Goal: Communication & Community: Answer question/provide support

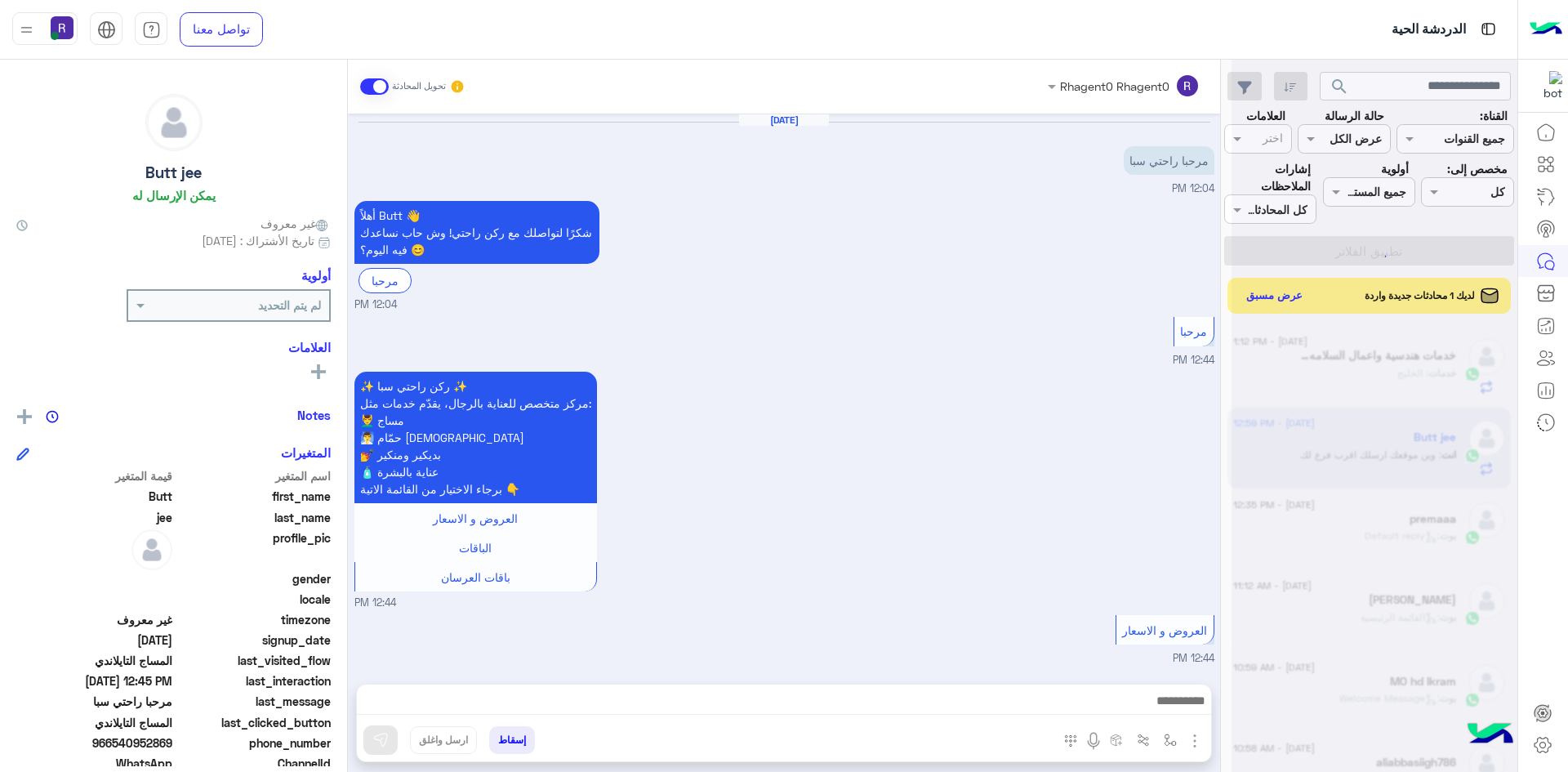
scroll to position [961, 0]
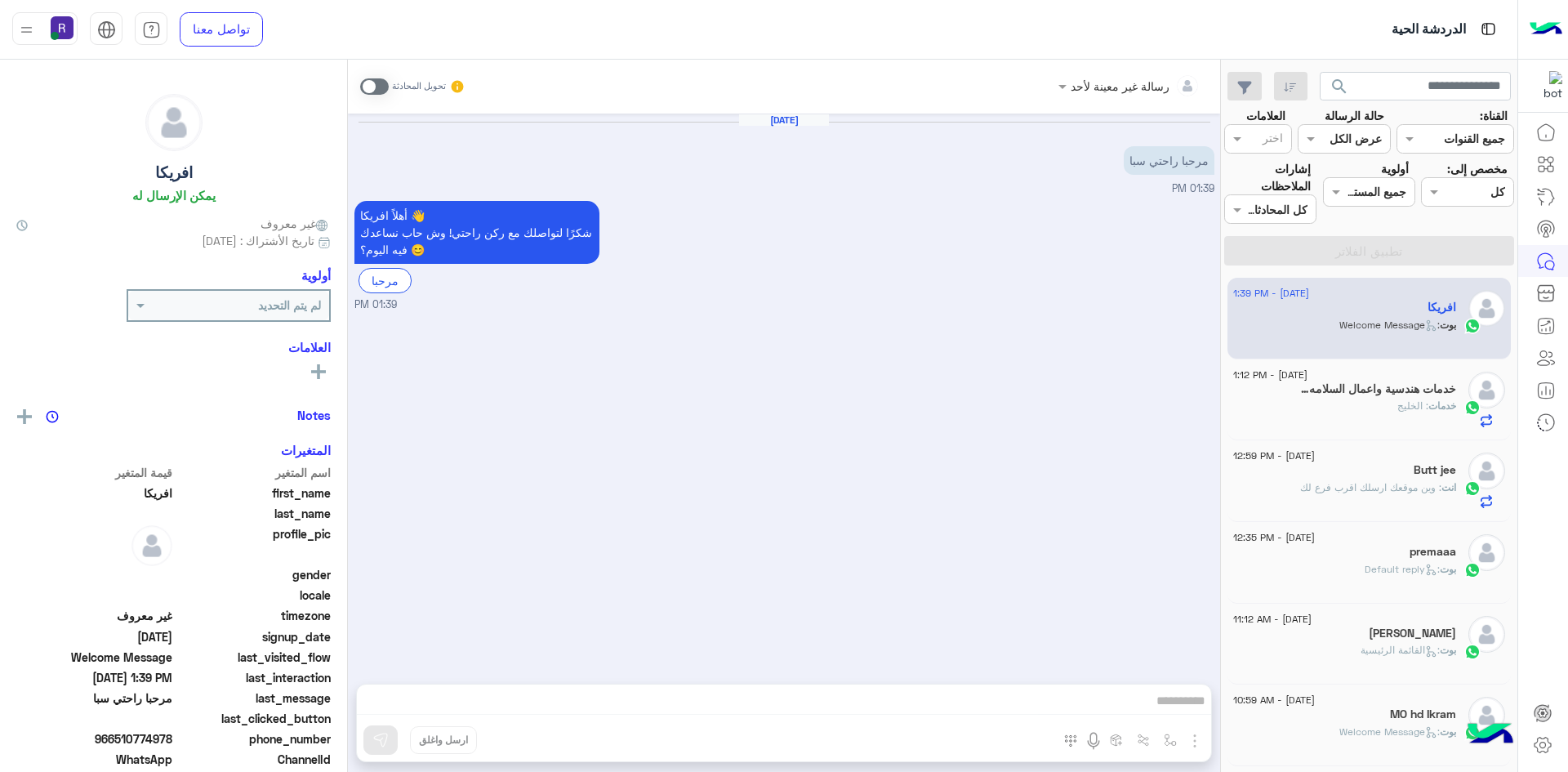
click at [1328, 399] on div "خدمات : الخليج" at bounding box center [1344, 412] width 223 height 28
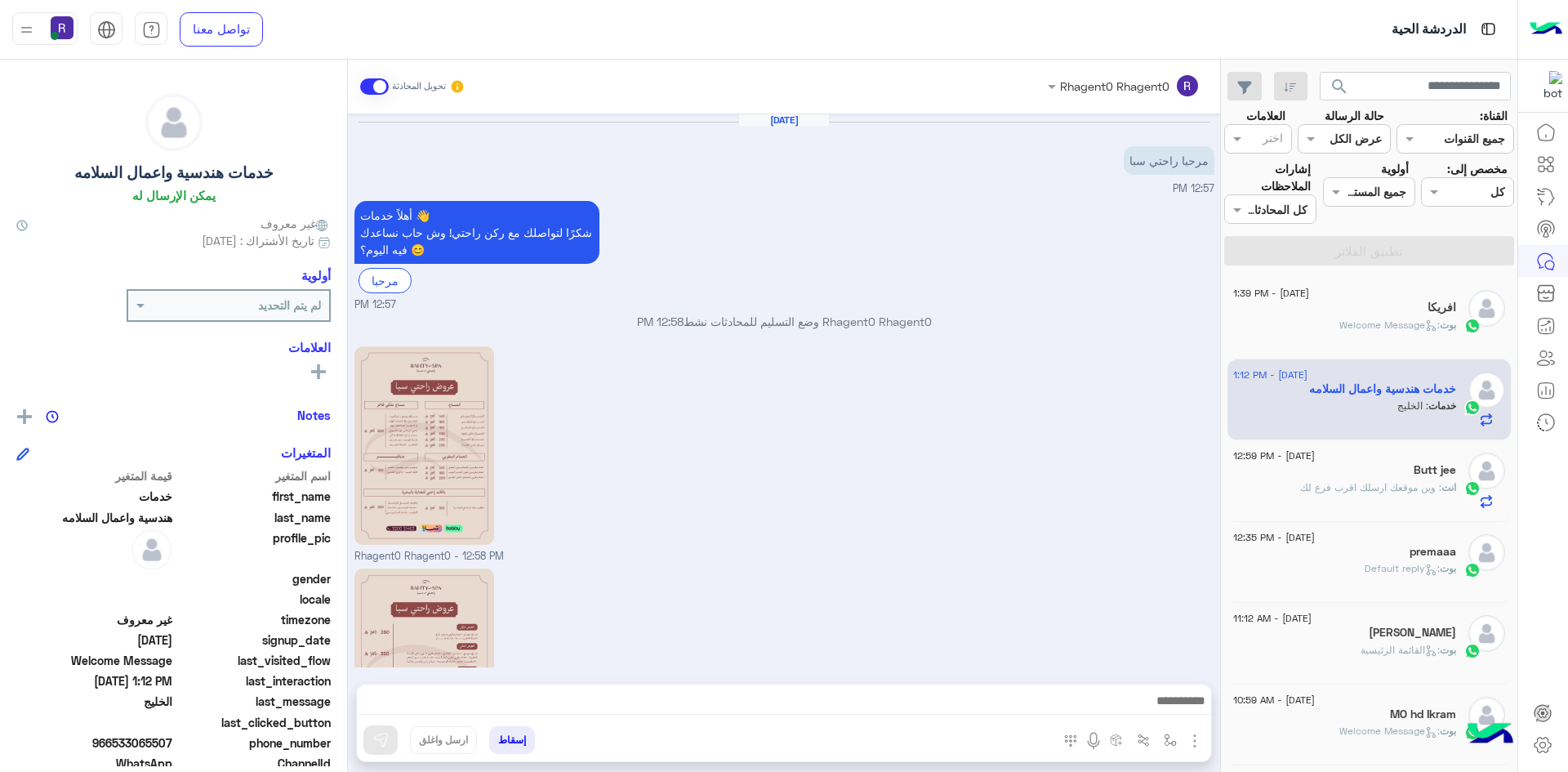
scroll to position [307, 0]
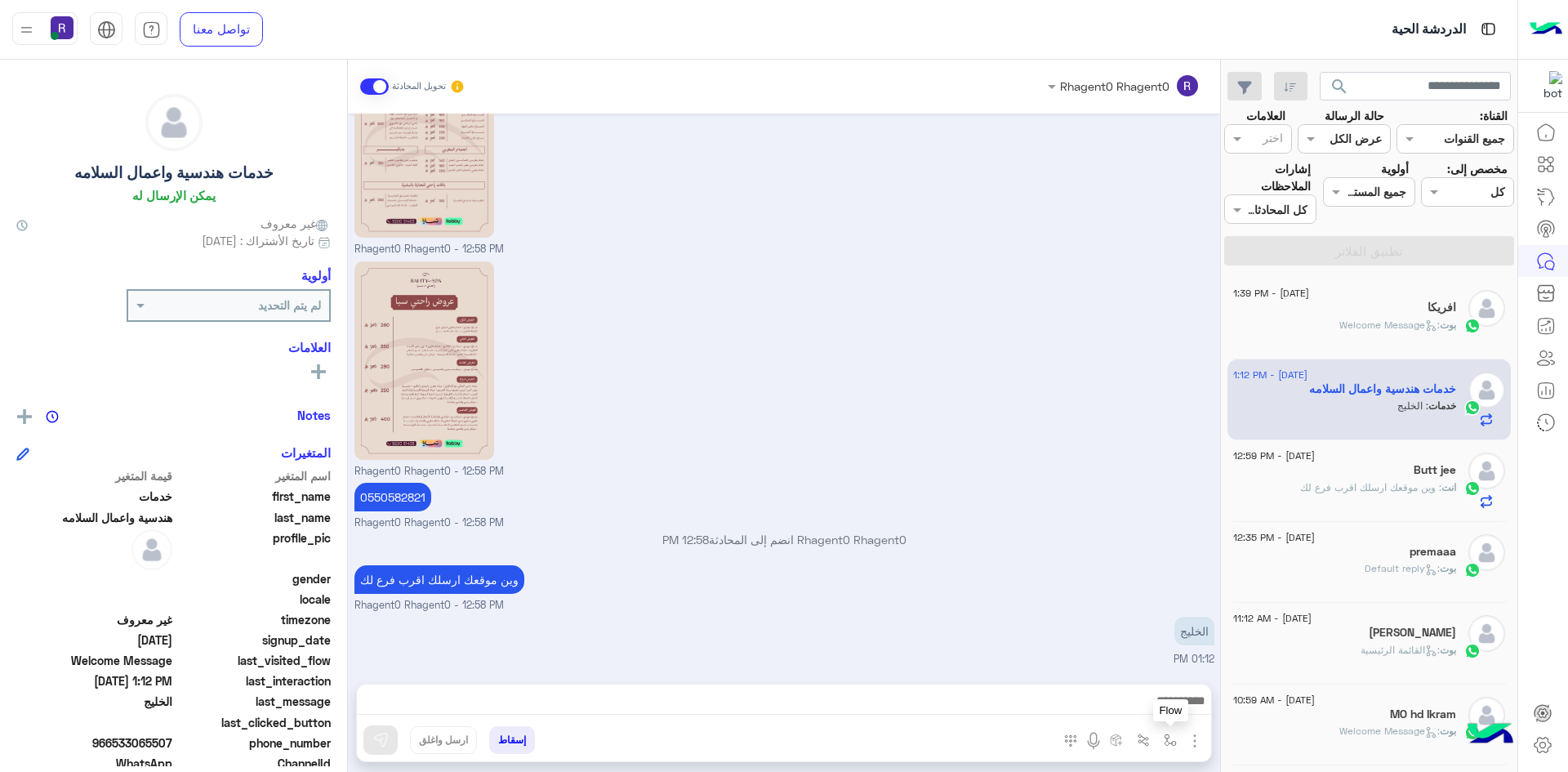
click at [1165, 739] on img "button" at bounding box center [1170, 740] width 13 height 13
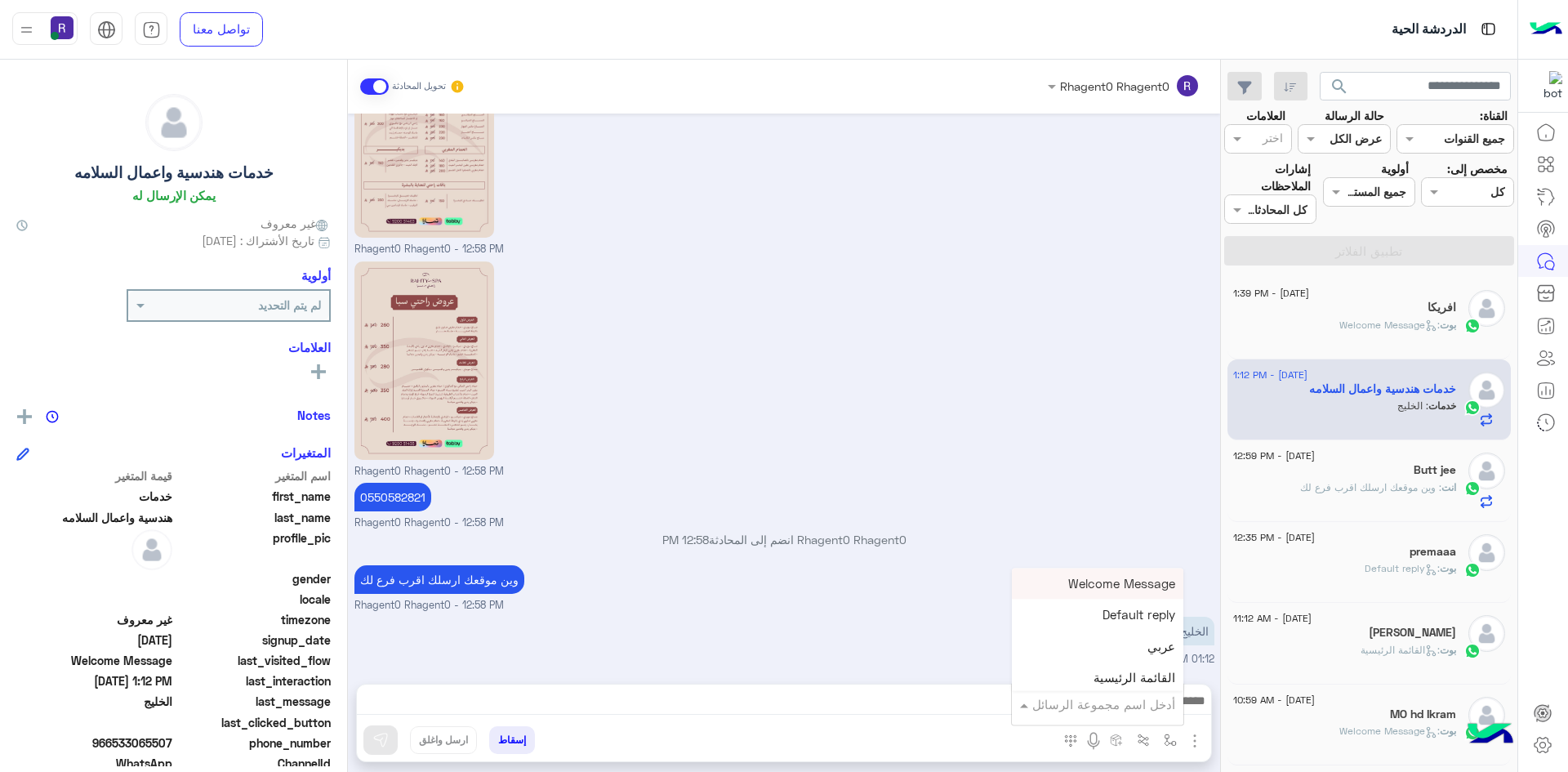
click at [1162, 712] on div "أدخل اسم مجموعة الرسائل" at bounding box center [1104, 704] width 143 height 18
click at [1148, 630] on div "الجنادرية" at bounding box center [1097, 623] width 172 height 32
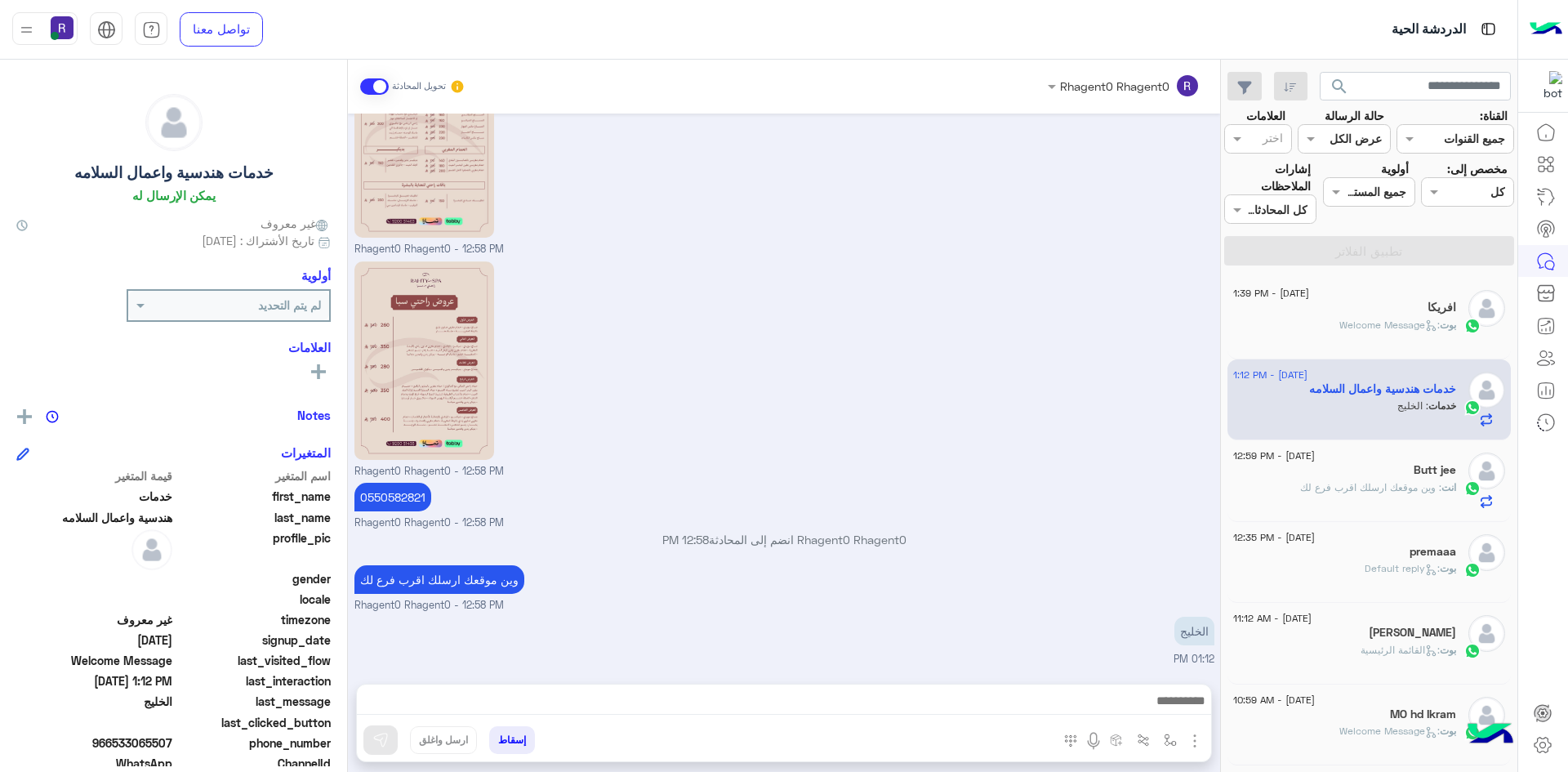
type textarea "*********"
click at [386, 733] on img at bounding box center [380, 739] width 16 height 16
click at [1399, 327] on span ": Welcome Message" at bounding box center [1389, 324] width 101 height 13
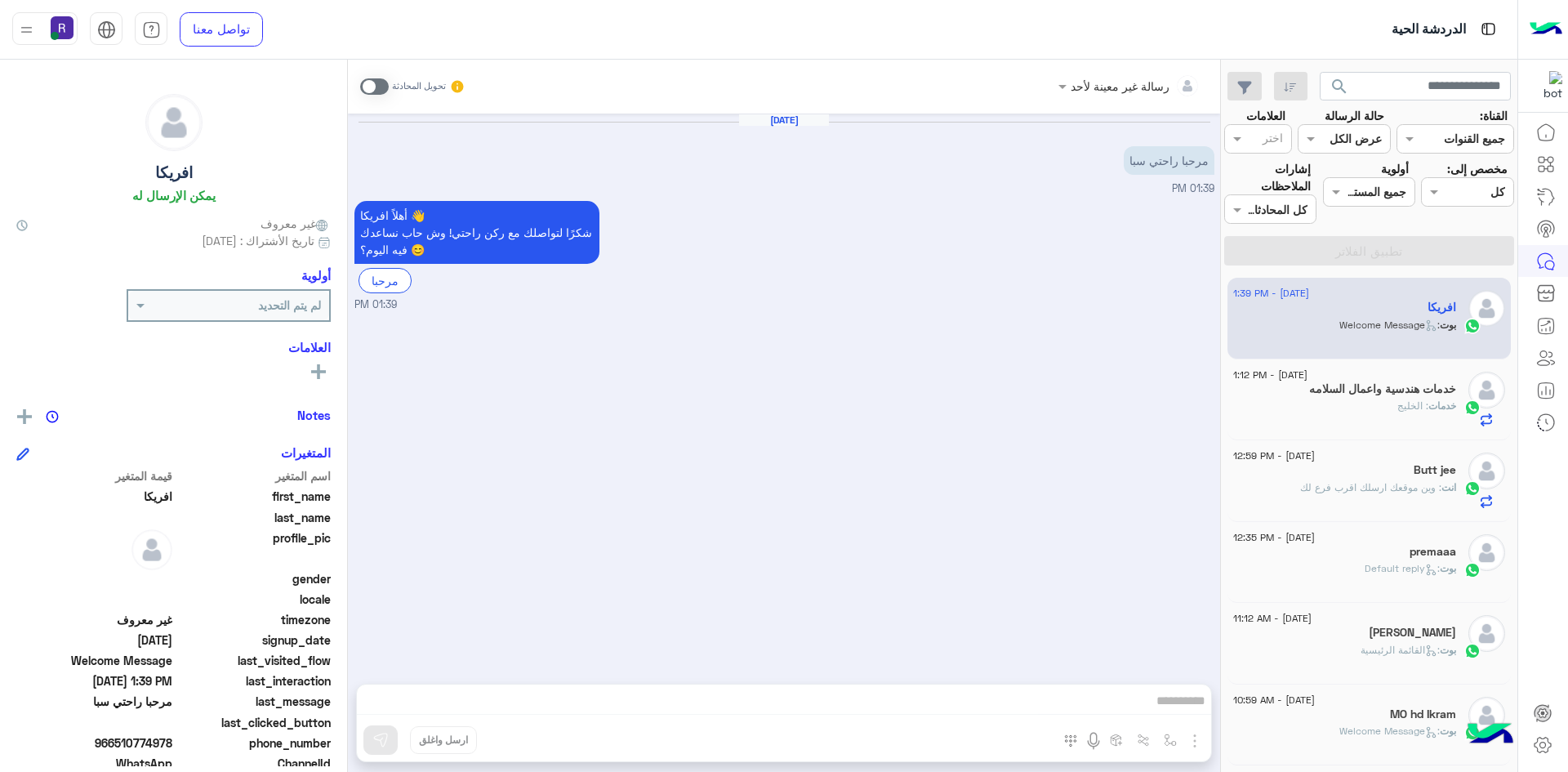
click at [382, 81] on span at bounding box center [375, 86] width 28 height 16
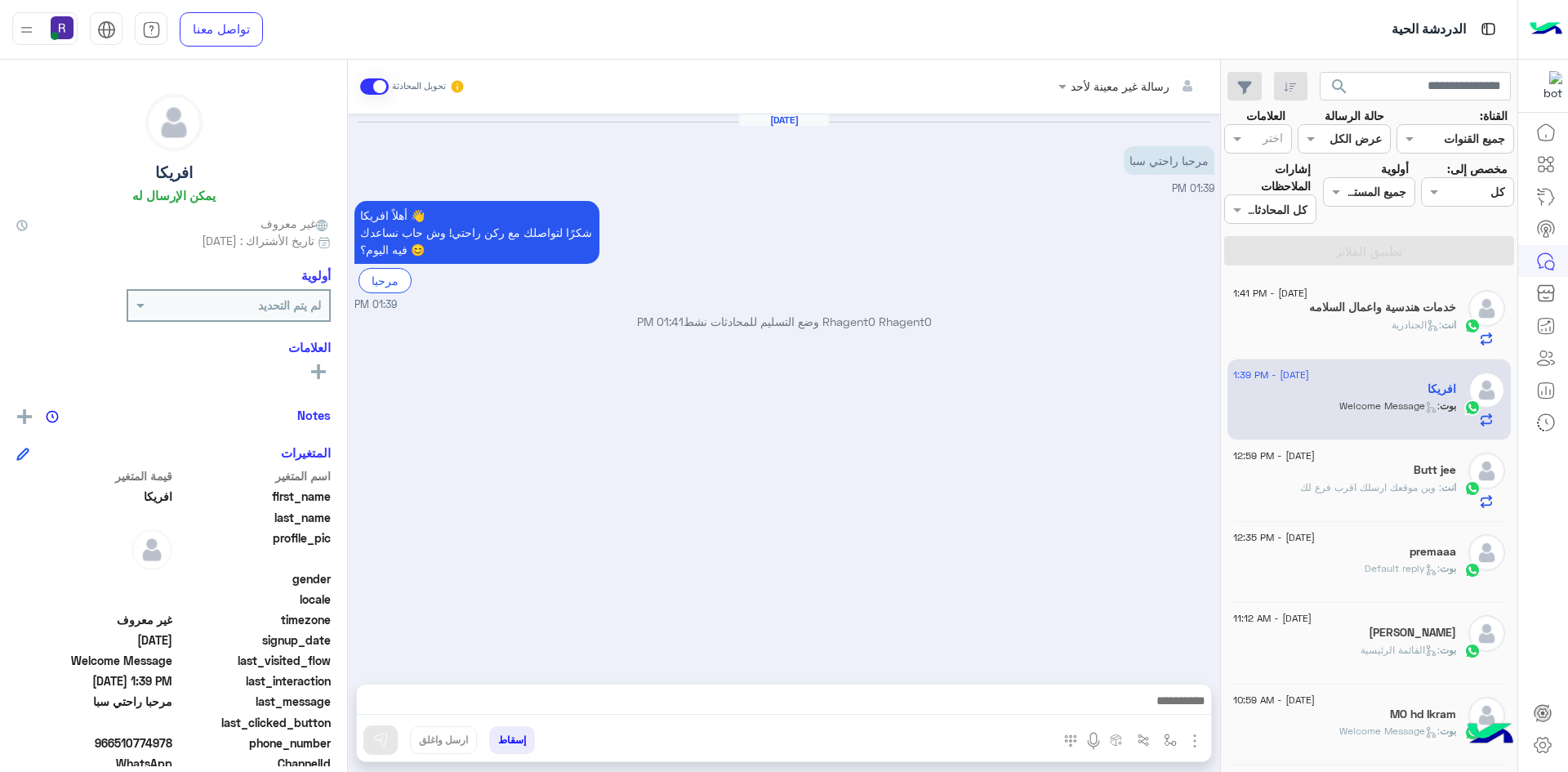
click at [1192, 739] on img "button" at bounding box center [1194, 740] width 19 height 19
click at [1185, 711] on img at bounding box center [1191, 705] width 13 height 18
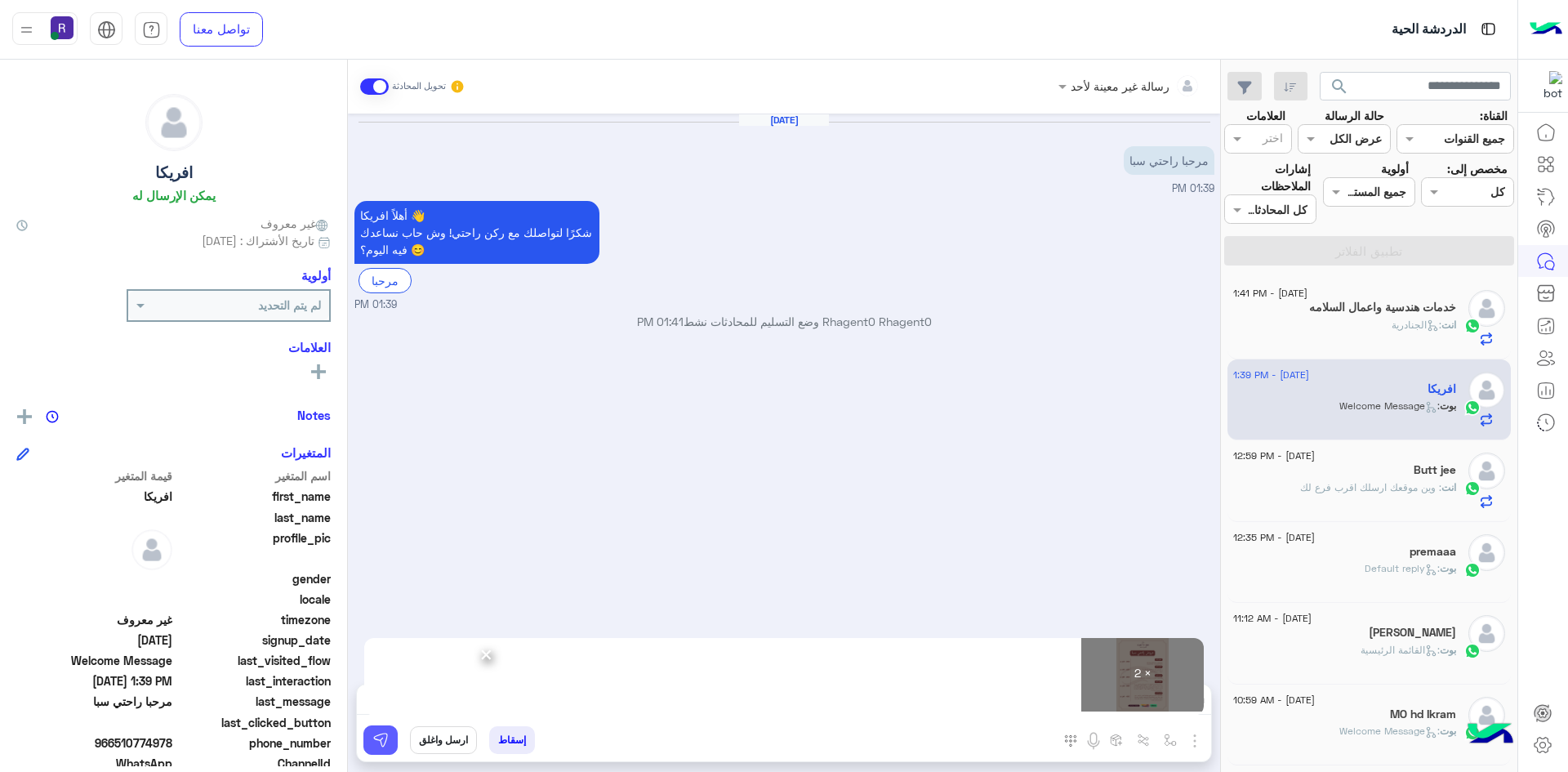
click at [388, 737] on img at bounding box center [380, 739] width 16 height 16
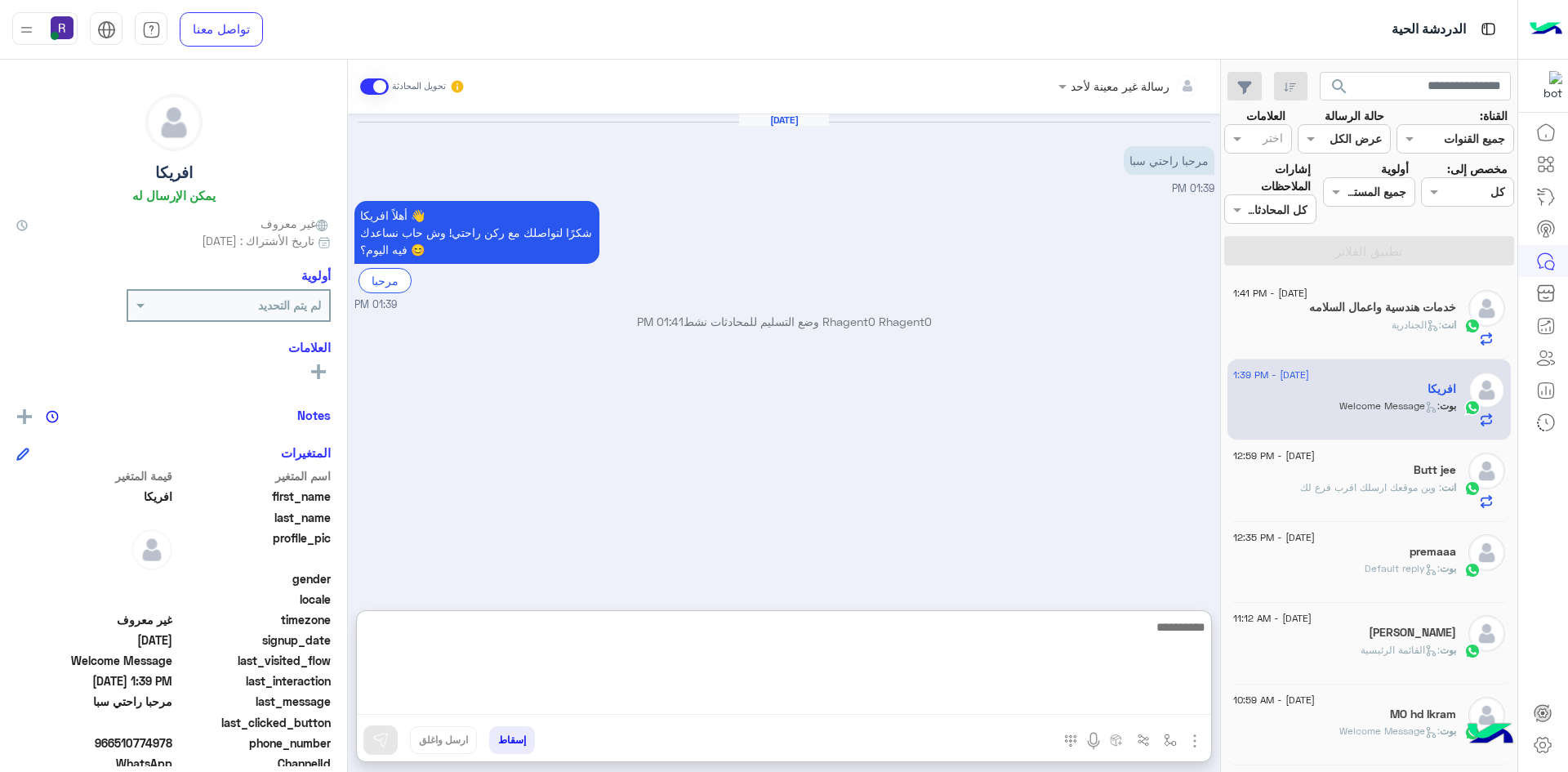
paste textarea "**********"
type textarea "**********"
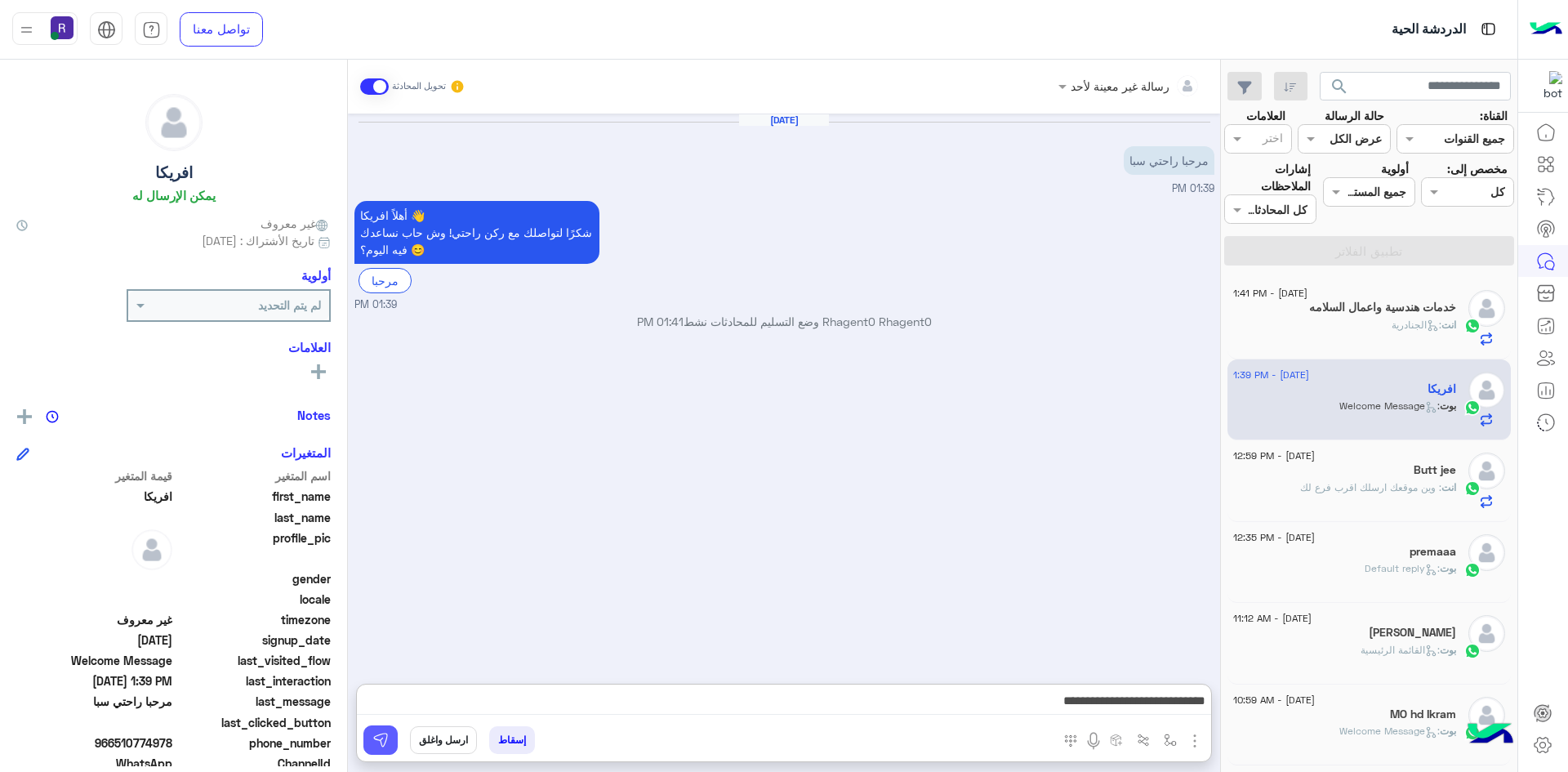
click at [377, 734] on img at bounding box center [380, 739] width 16 height 16
click at [1309, 493] on p "انت : وين موقعك ارسلك اقرب فرع لك" at bounding box center [1378, 488] width 156 height 15
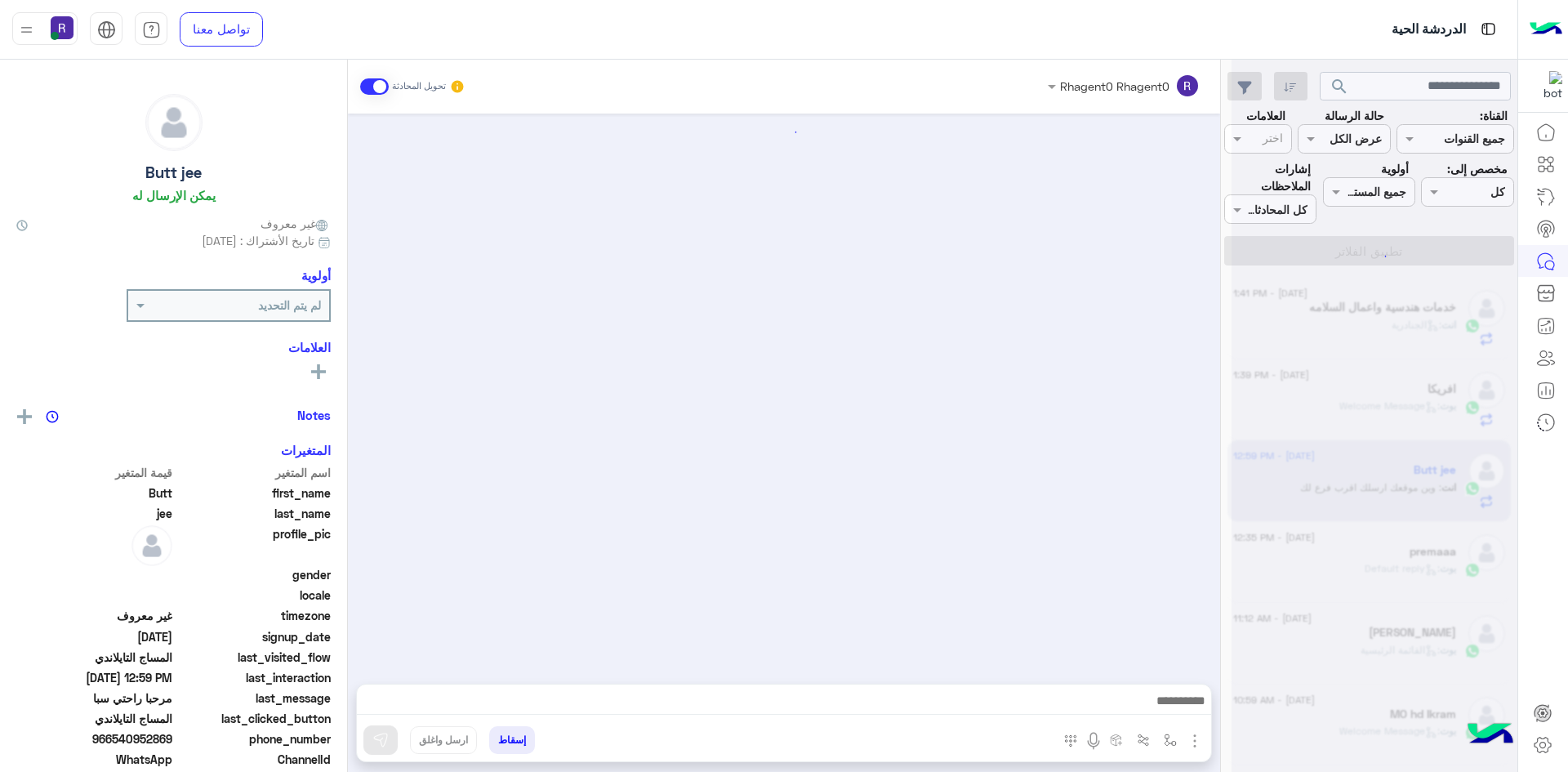
scroll to position [961, 0]
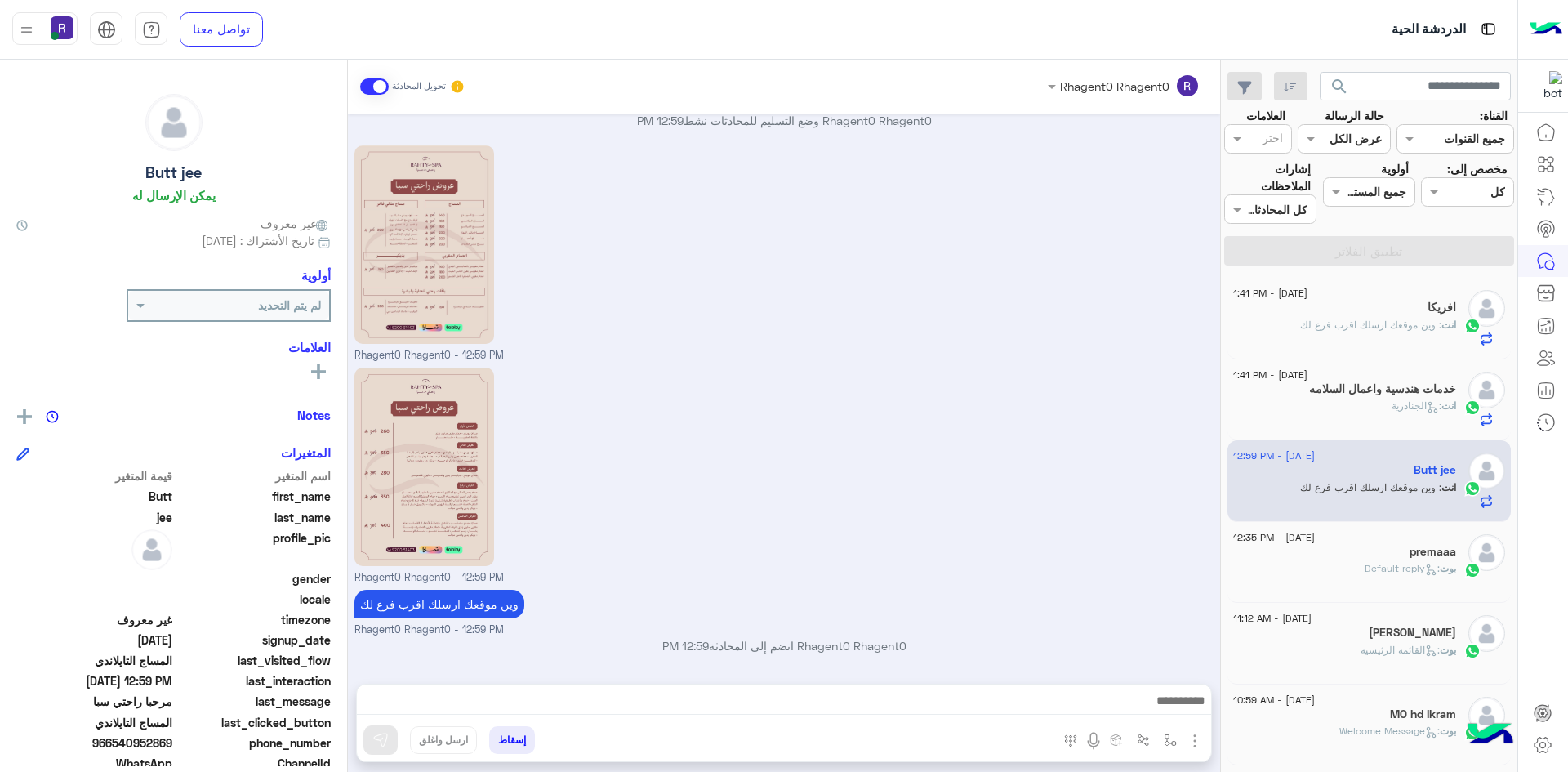
click at [1337, 333] on div "انت : وين موقعك ارسلك اقرب فرع لك" at bounding box center [1344, 332] width 223 height 28
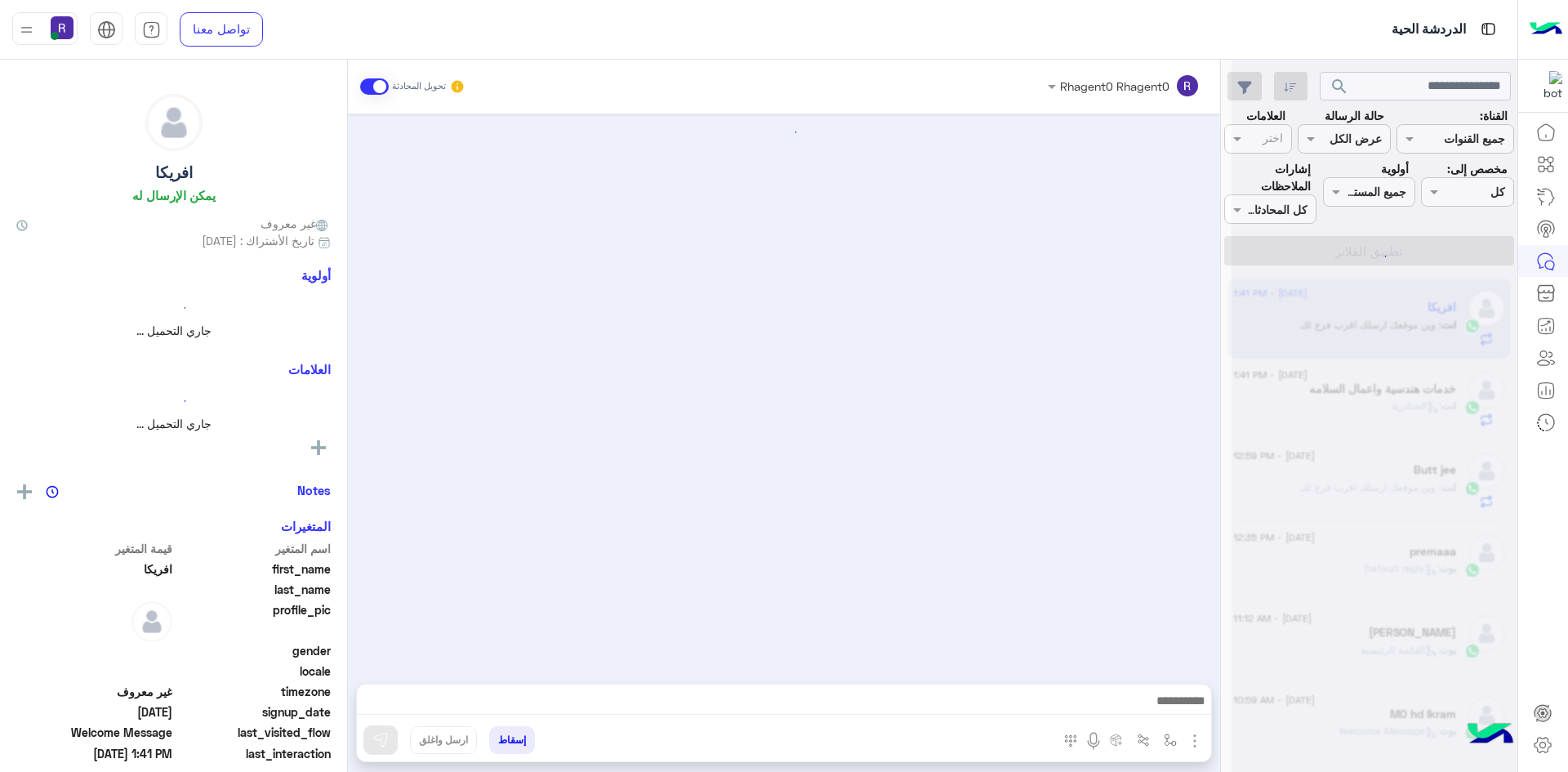
scroll to position [201, 0]
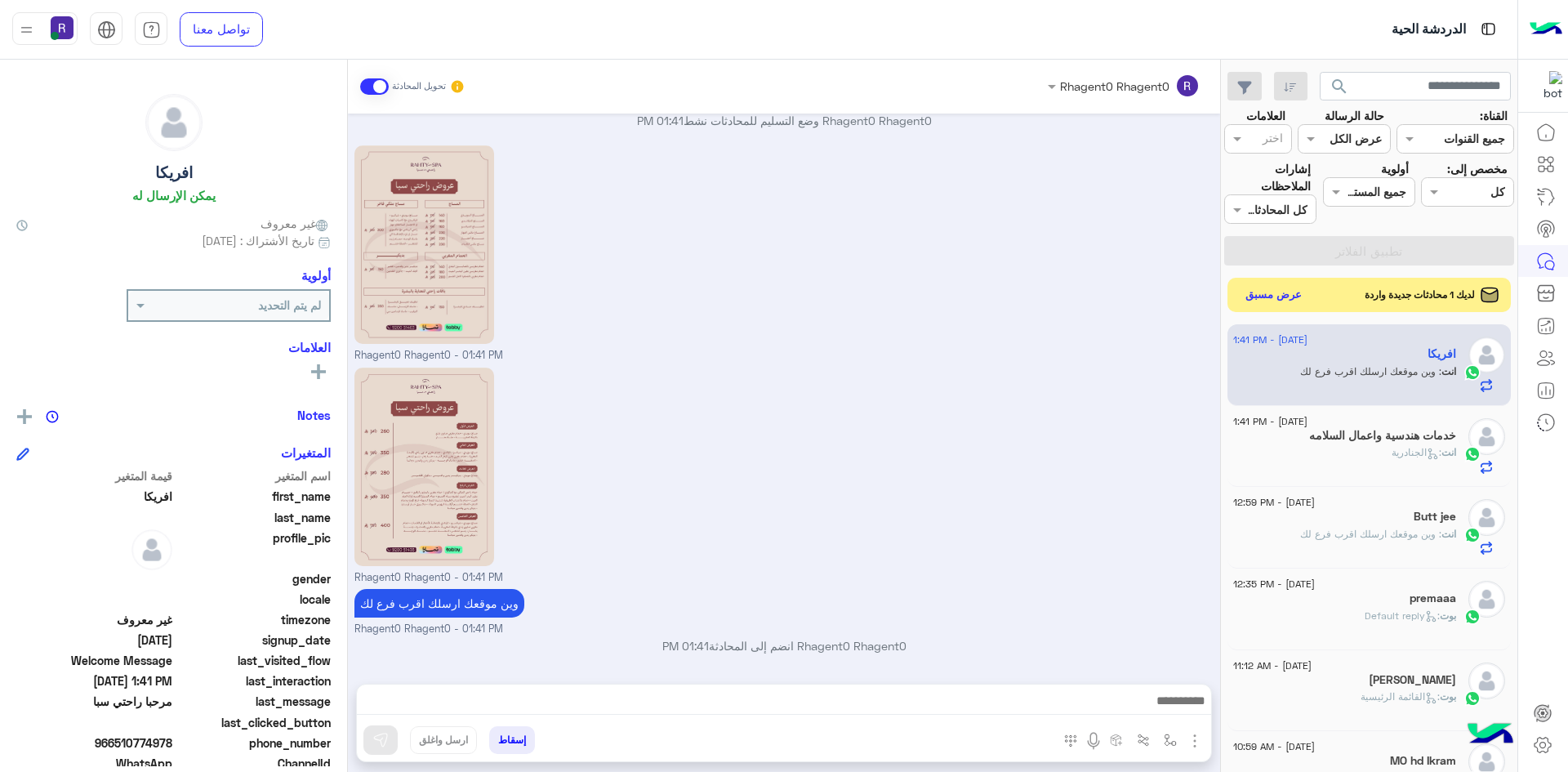
click at [1276, 293] on button "عرض مسبق" at bounding box center [1274, 295] width 69 height 22
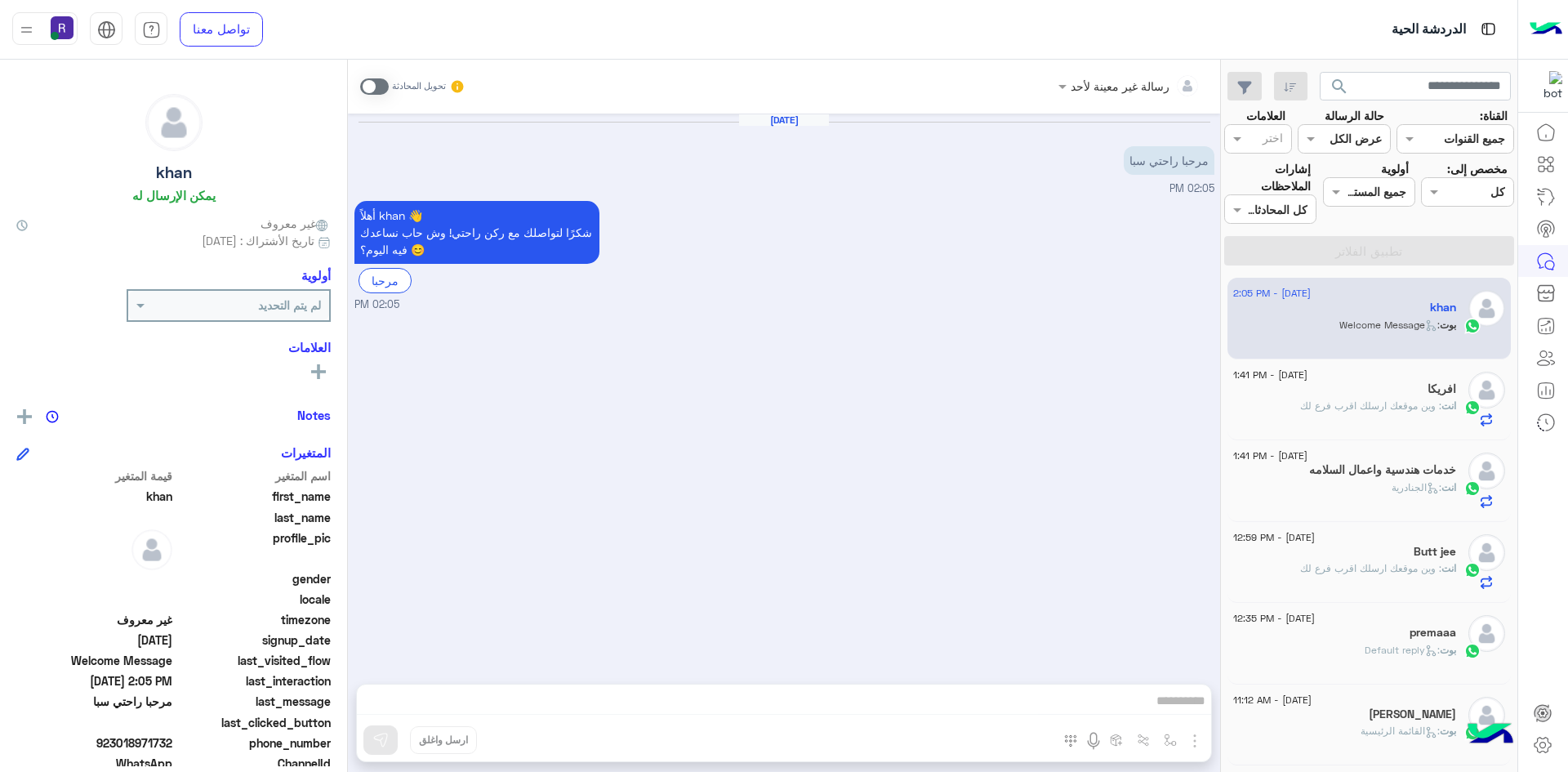
click at [1367, 387] on div "افريكا" at bounding box center [1344, 391] width 223 height 17
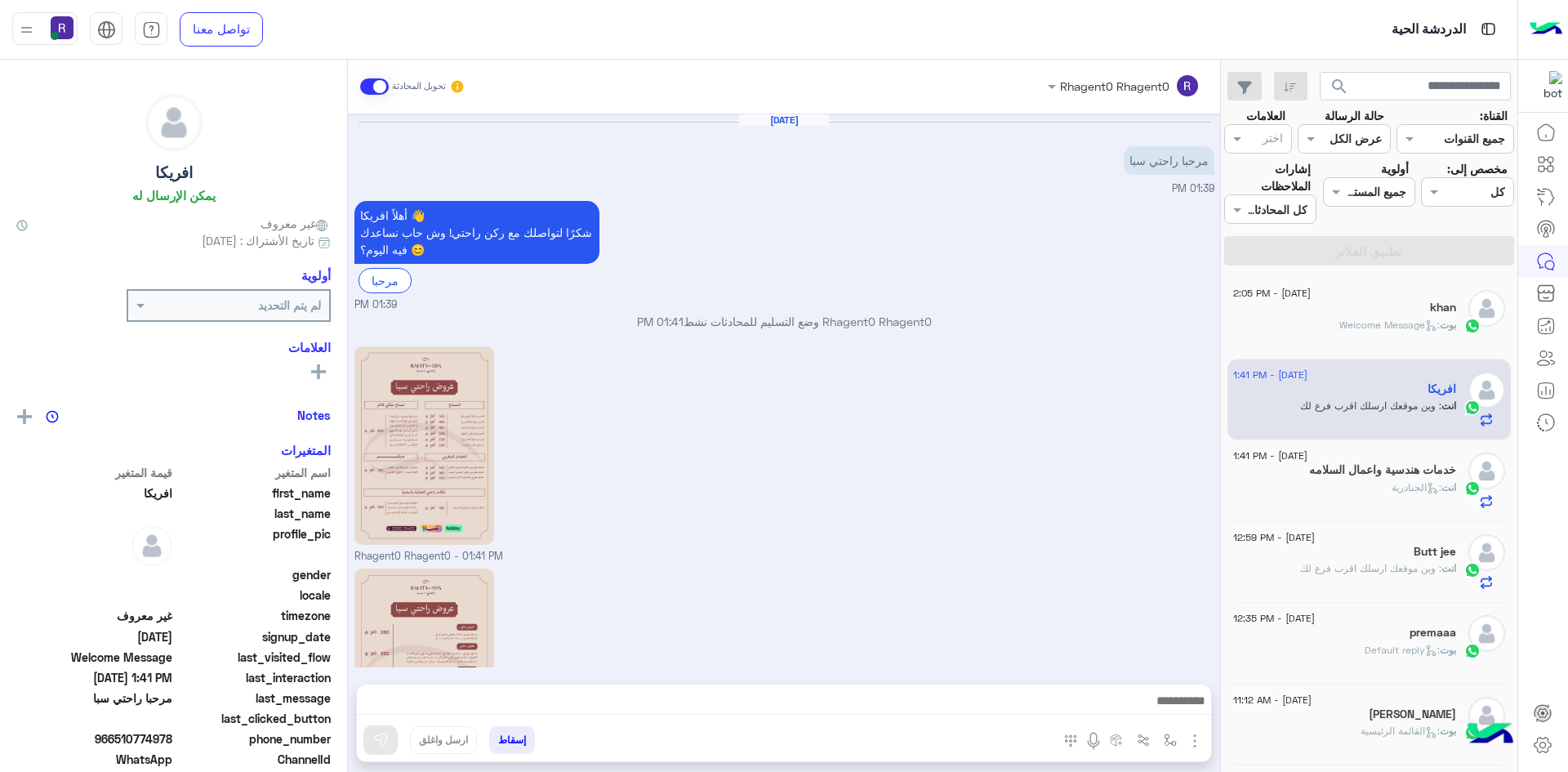
scroll to position [201, 0]
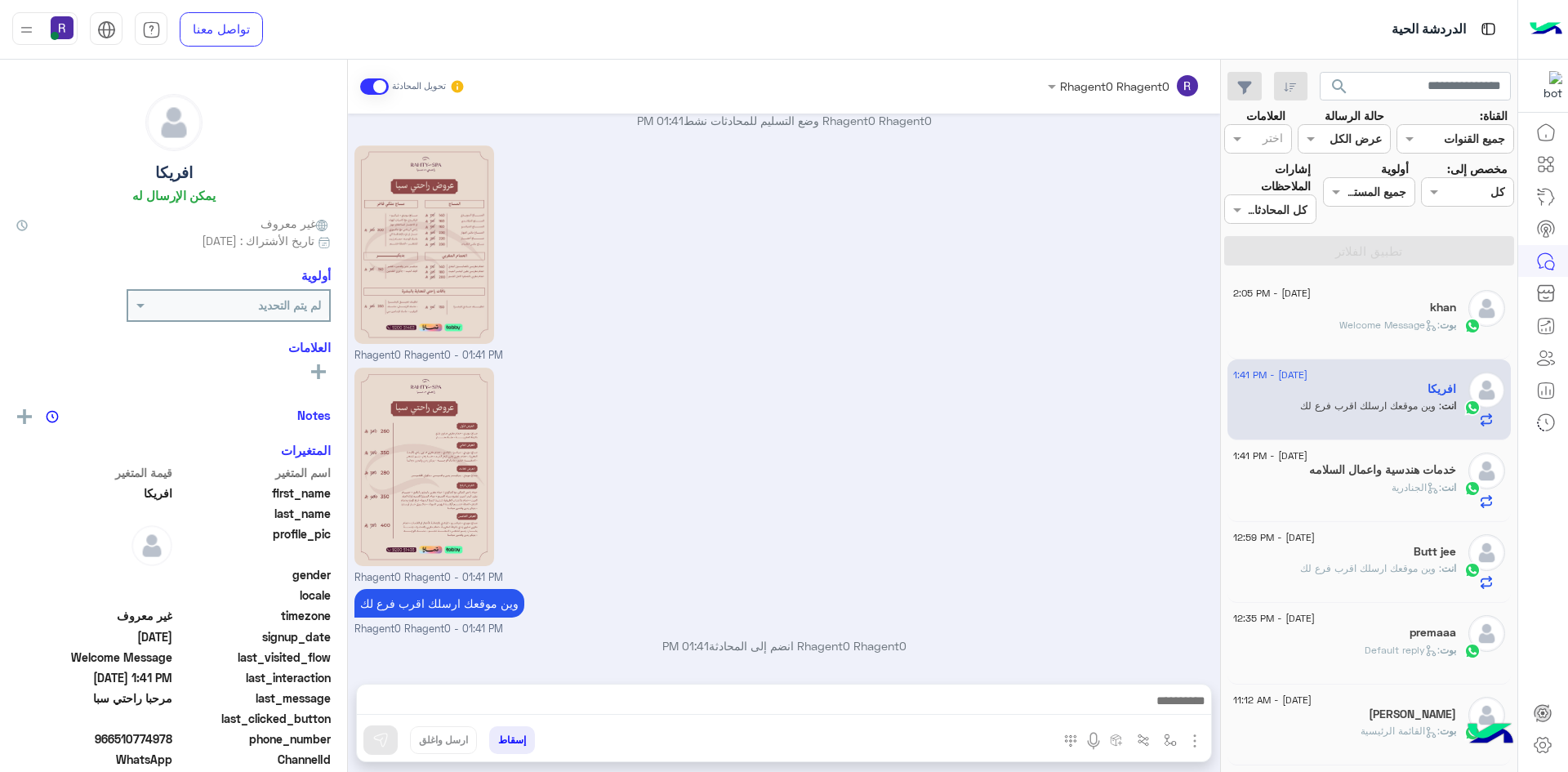
click at [1392, 484] on span ": الجنادرية" at bounding box center [1415, 487] width 49 height 13
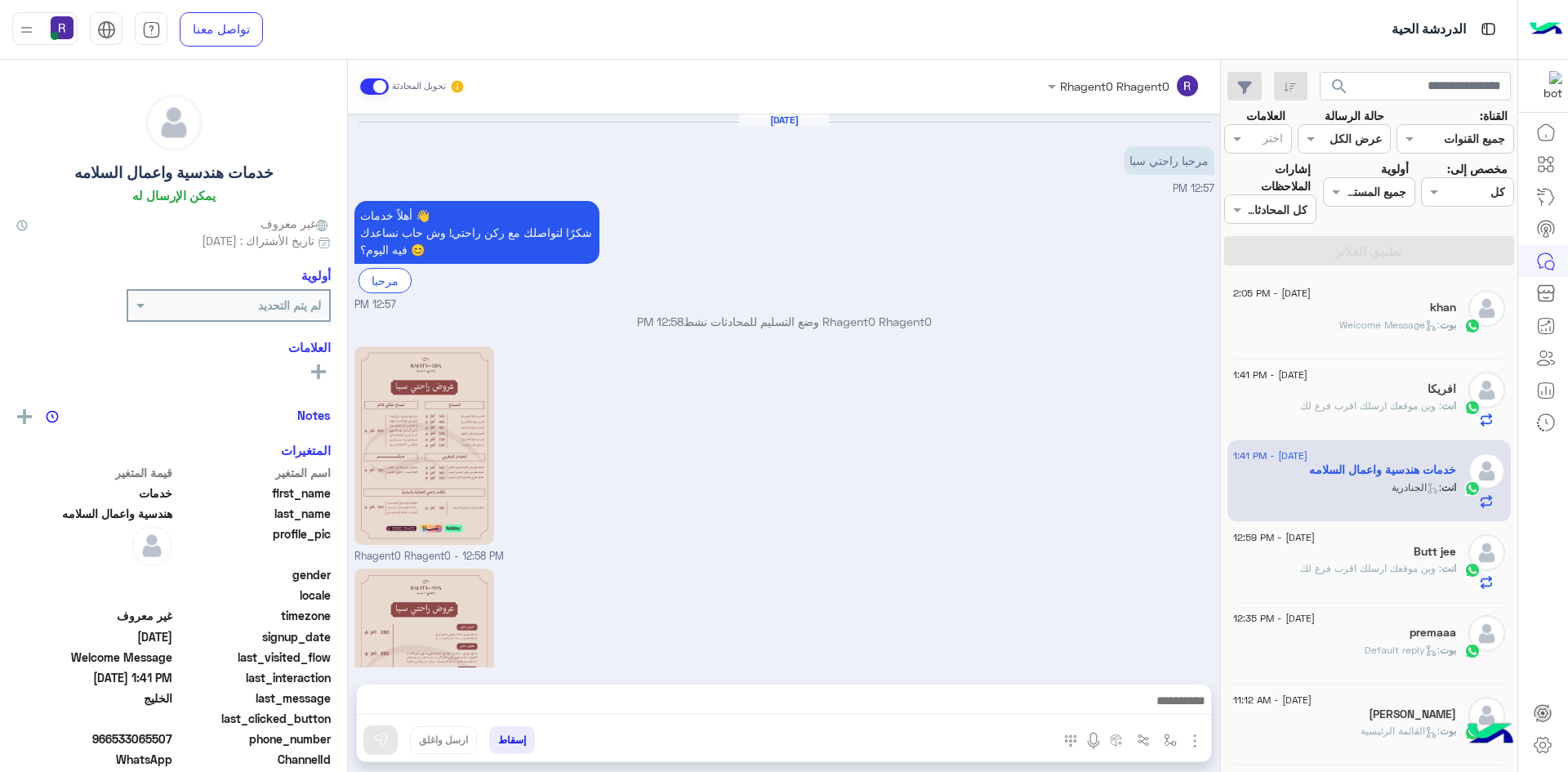
scroll to position [453, 0]
